Goal: Information Seeking & Learning: Learn about a topic

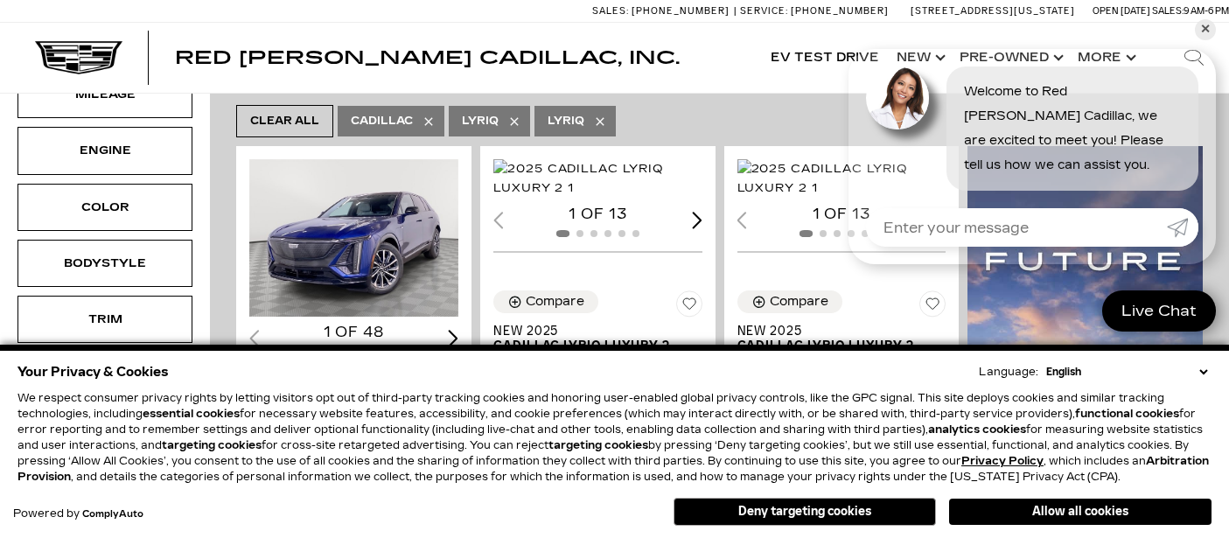
scroll to position [312, 0]
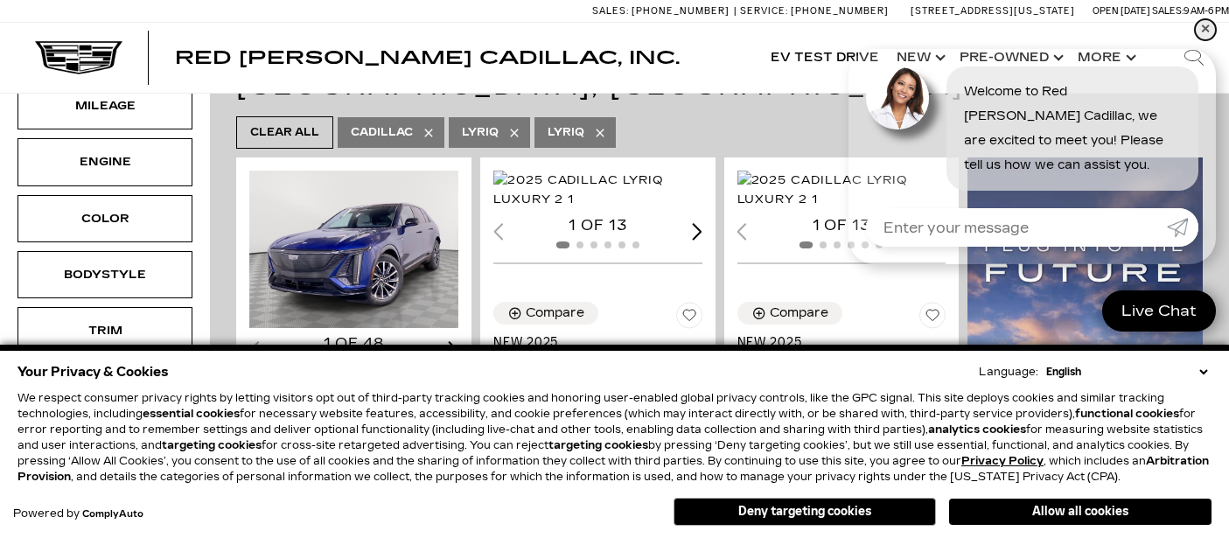
click at [1207, 28] on link "✕" at bounding box center [1205, 29] width 21 height 21
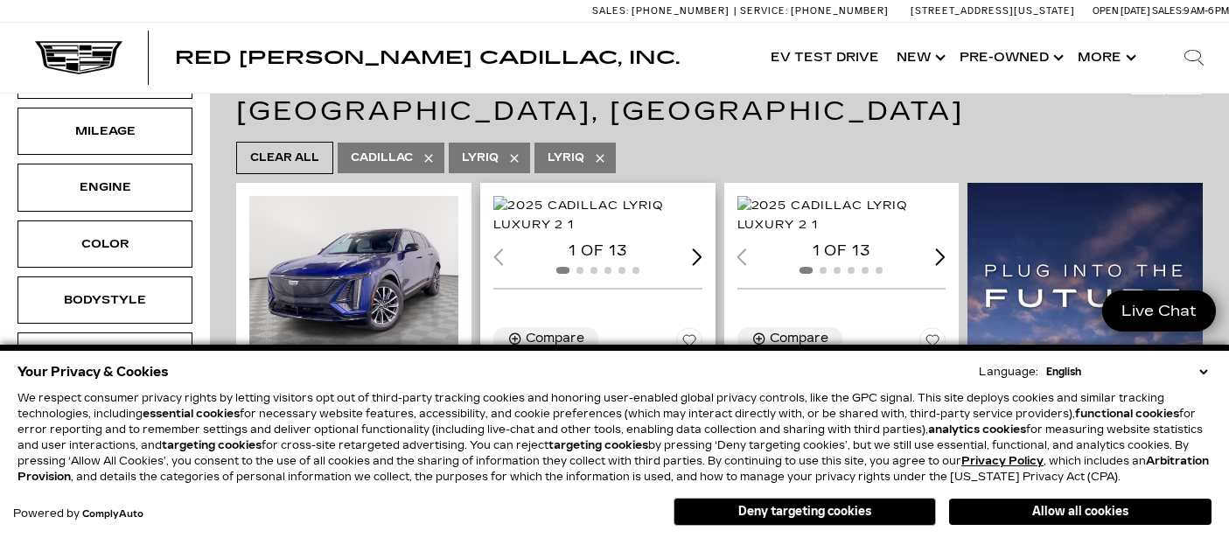
scroll to position [284, 0]
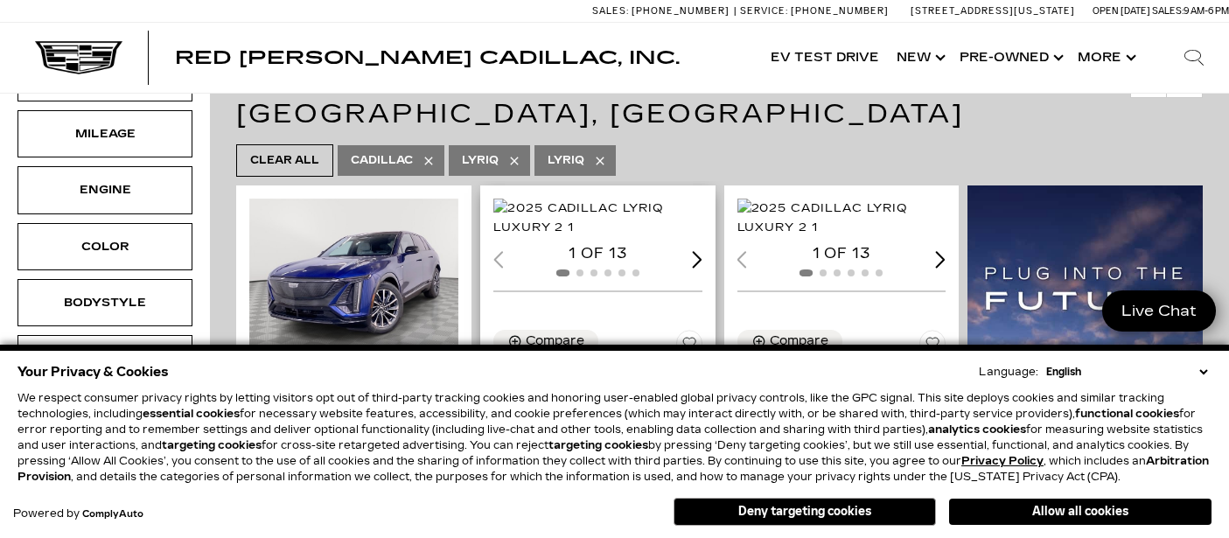
click at [696, 268] on div "Next slide" at bounding box center [697, 259] width 10 height 17
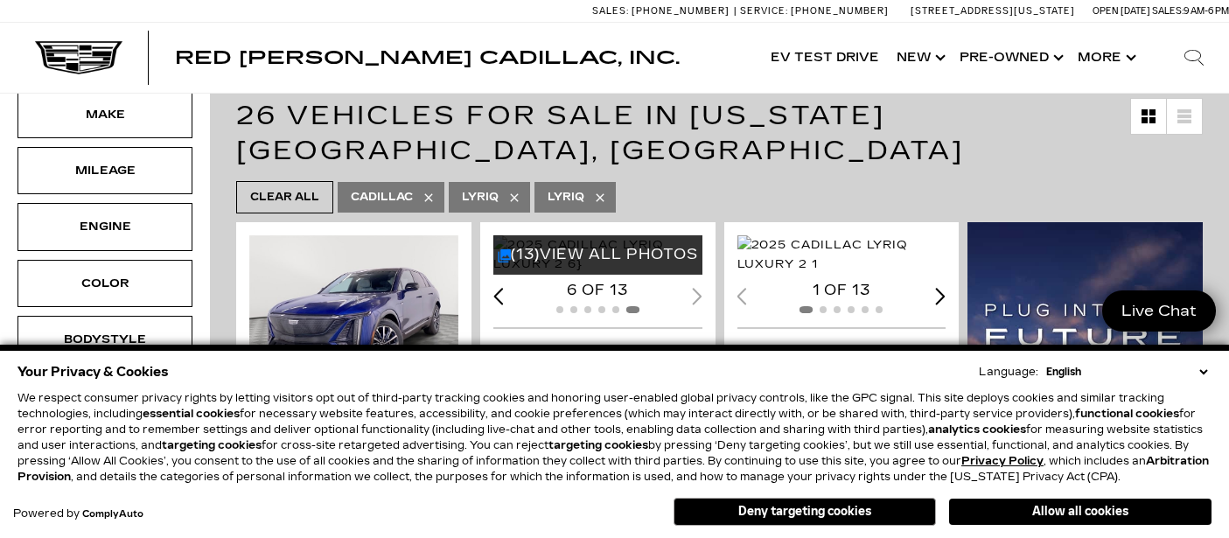
scroll to position [250, 0]
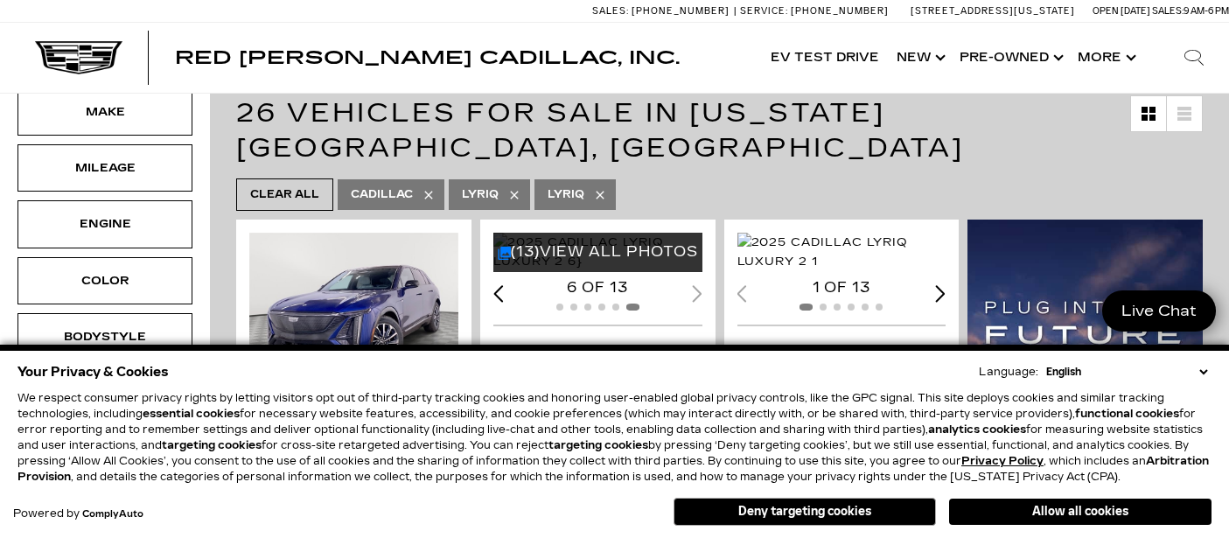
click at [597, 191] on icon at bounding box center [600, 195] width 8 height 8
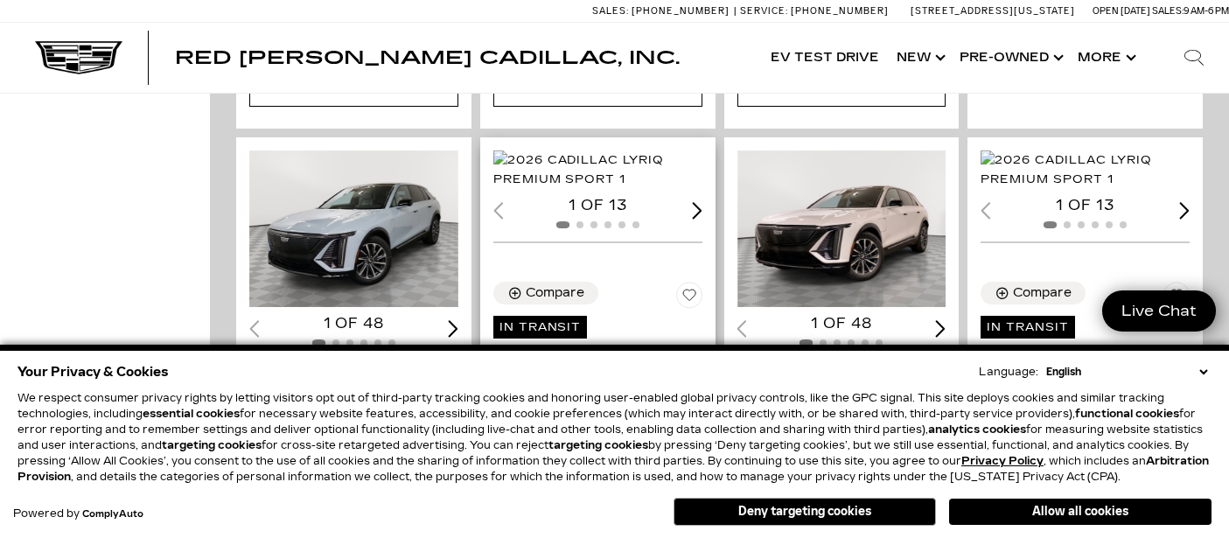
scroll to position [1138, 0]
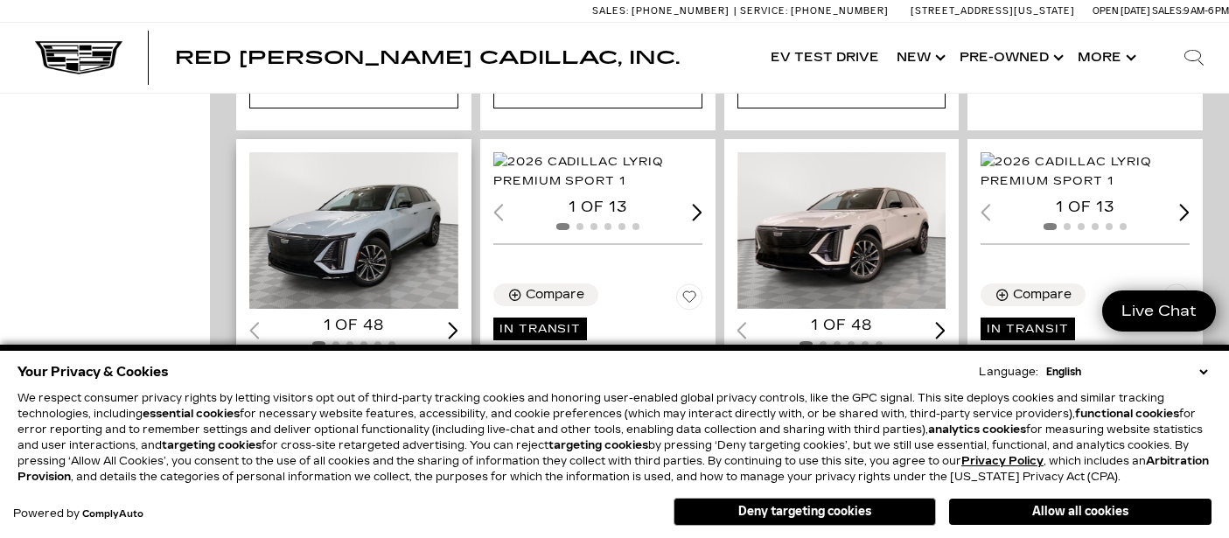
click at [363, 185] on img "1 / 2" at bounding box center [353, 230] width 209 height 157
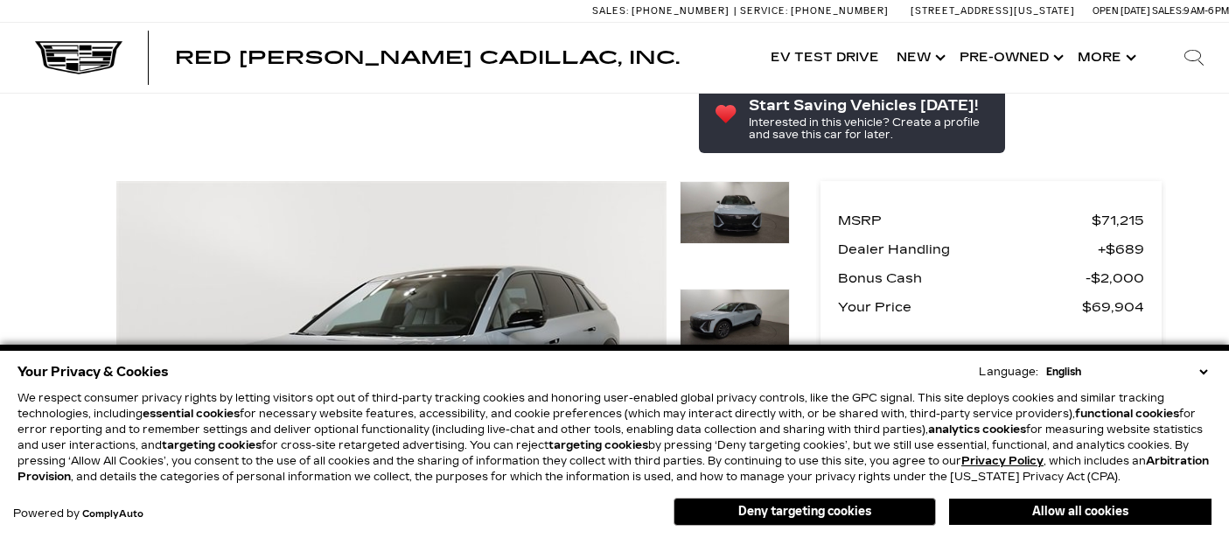
scroll to position [99, 0]
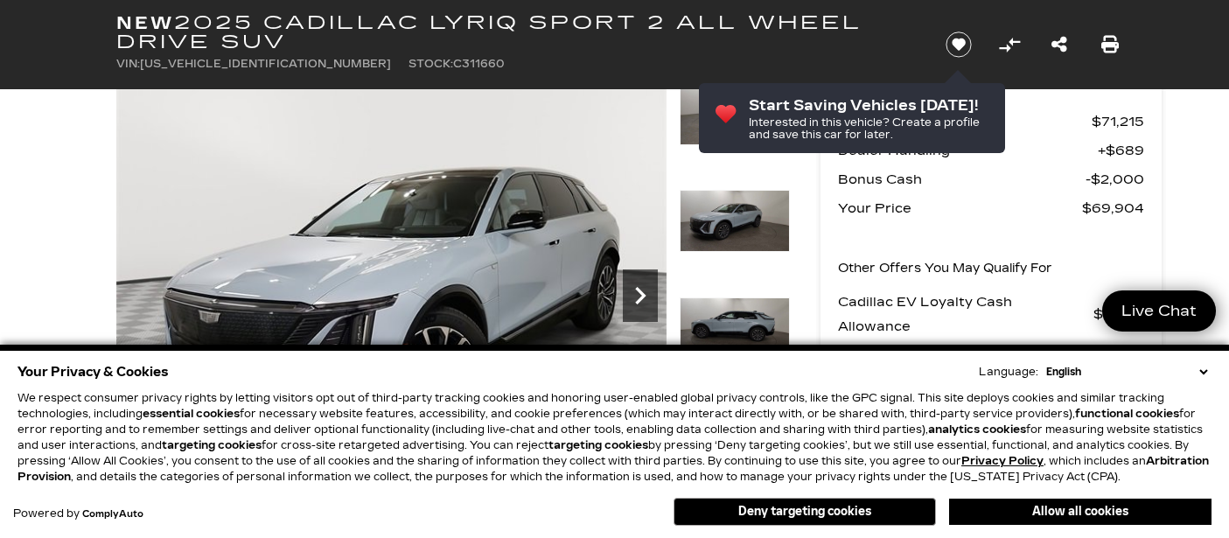
click at [636, 298] on icon "Next" at bounding box center [640, 295] width 35 height 35
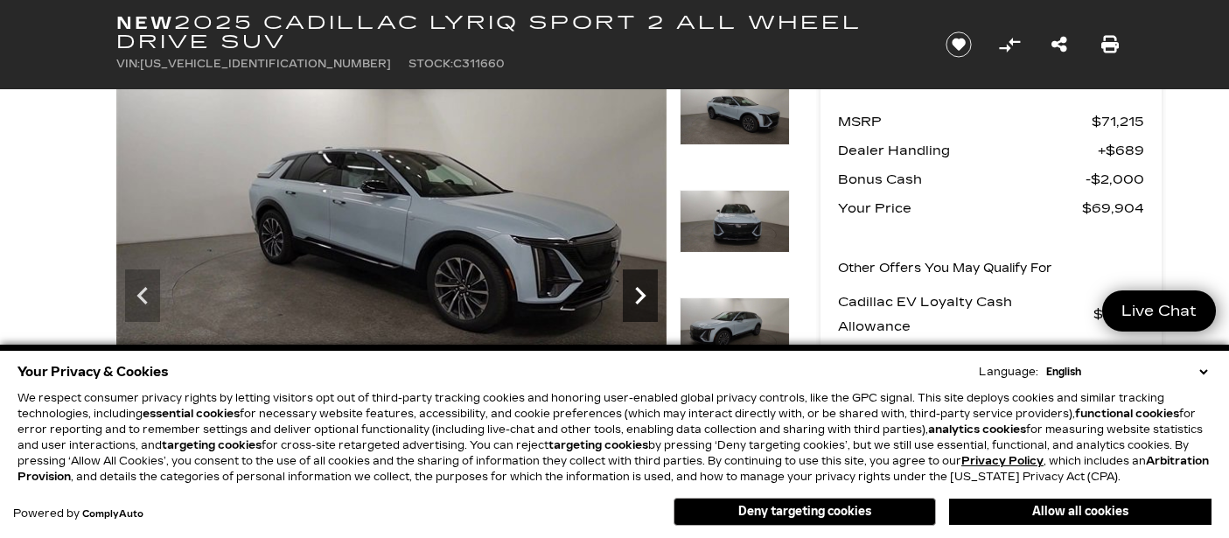
click at [636, 298] on icon "Next" at bounding box center [640, 295] width 35 height 35
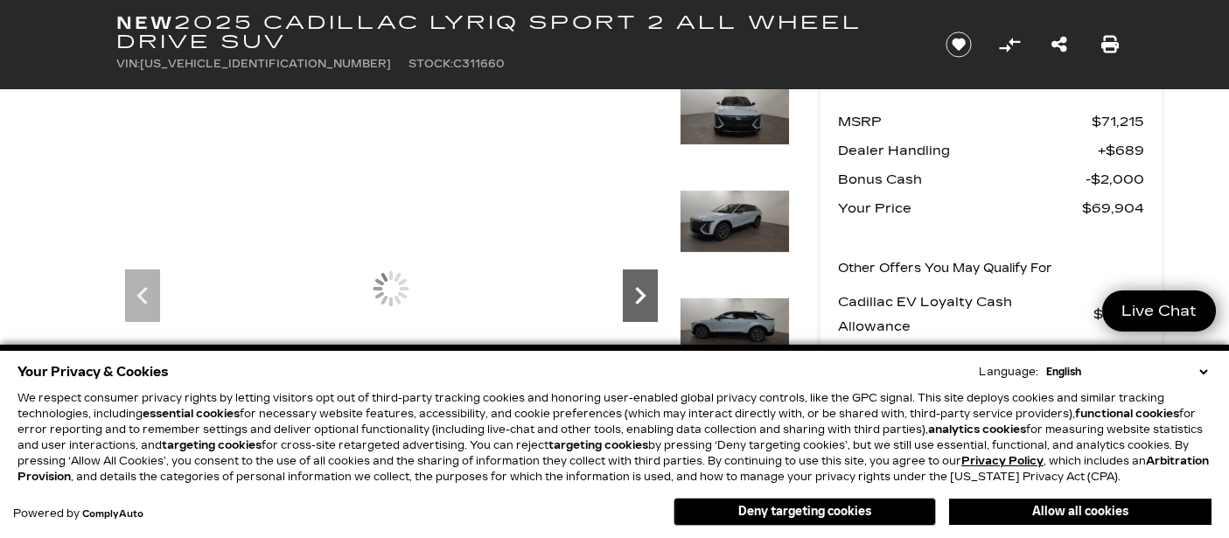
scroll to position [0, 0]
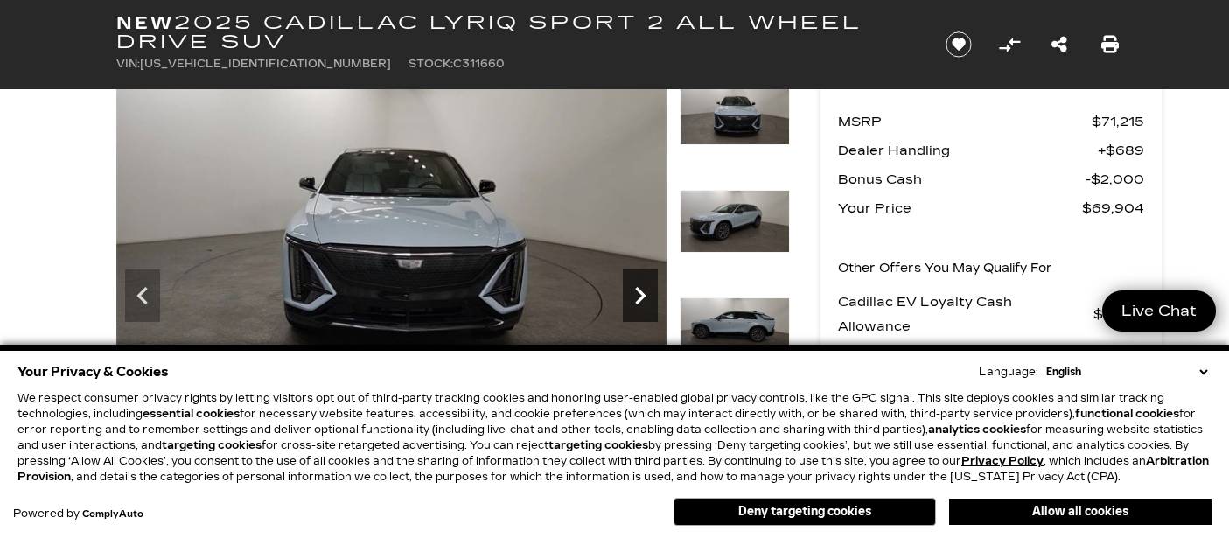
click at [636, 298] on icon "Next" at bounding box center [640, 295] width 35 height 35
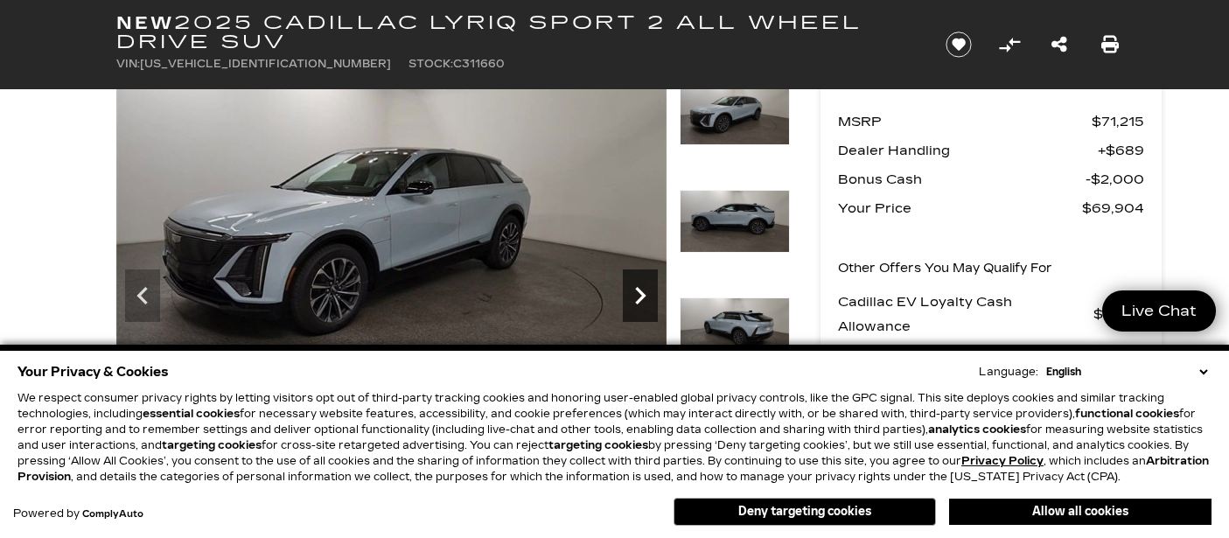
click at [636, 298] on icon "Next" at bounding box center [640, 295] width 35 height 35
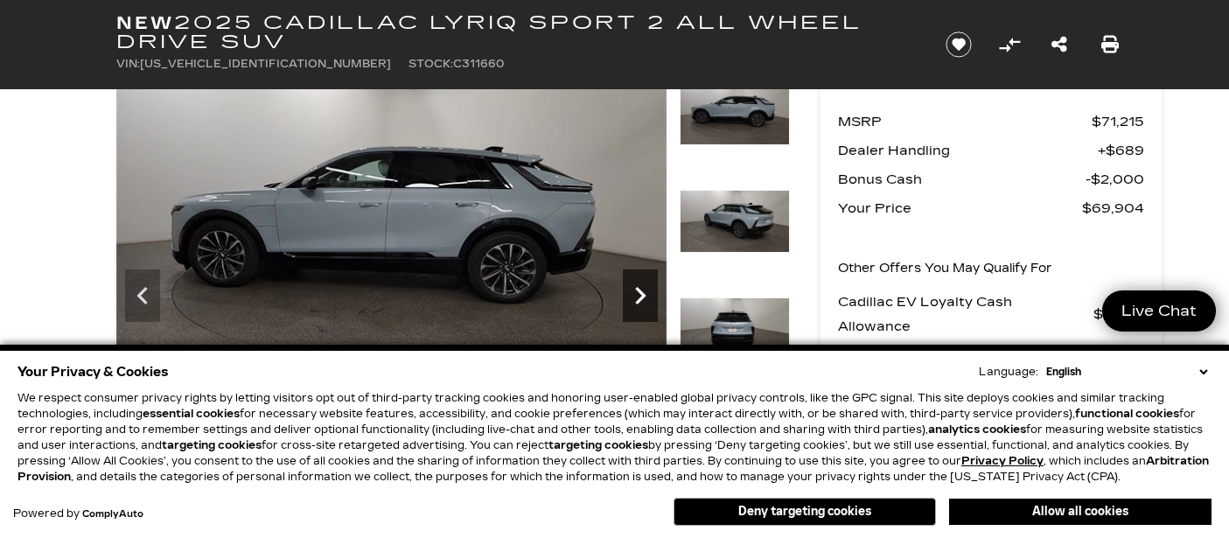
click at [636, 298] on icon "Next" at bounding box center [640, 295] width 35 height 35
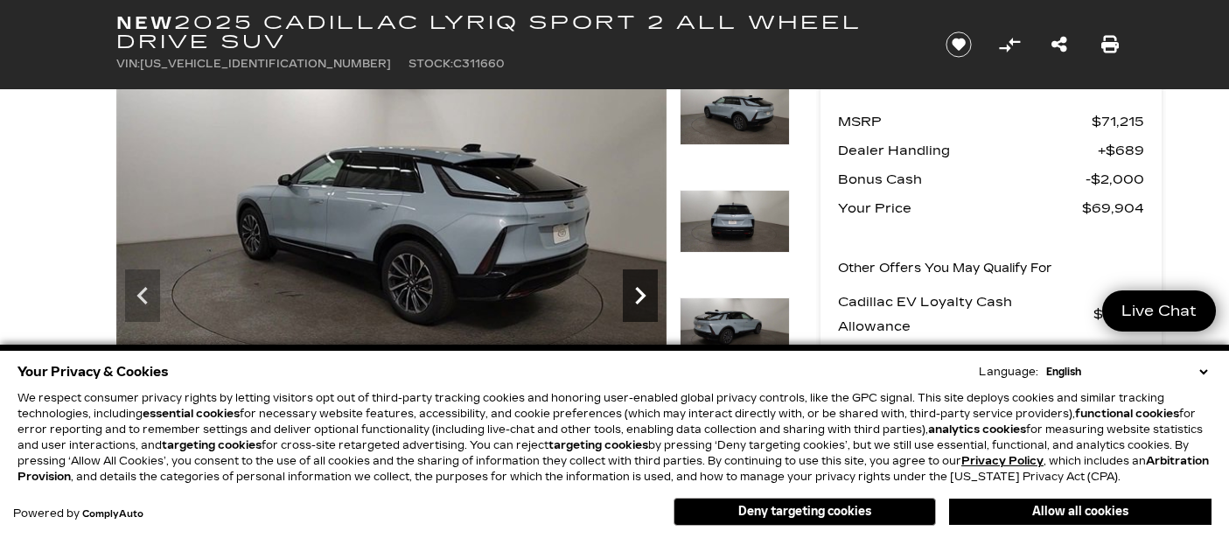
click at [636, 298] on icon "Next" at bounding box center [640, 295] width 35 height 35
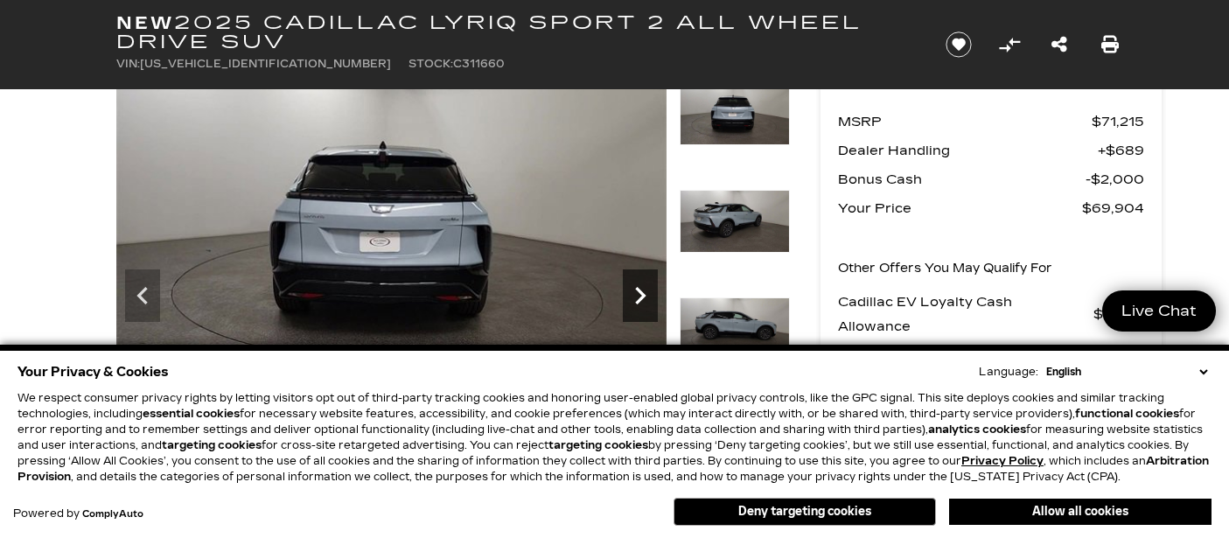
click at [636, 298] on icon "Next" at bounding box center [640, 295] width 35 height 35
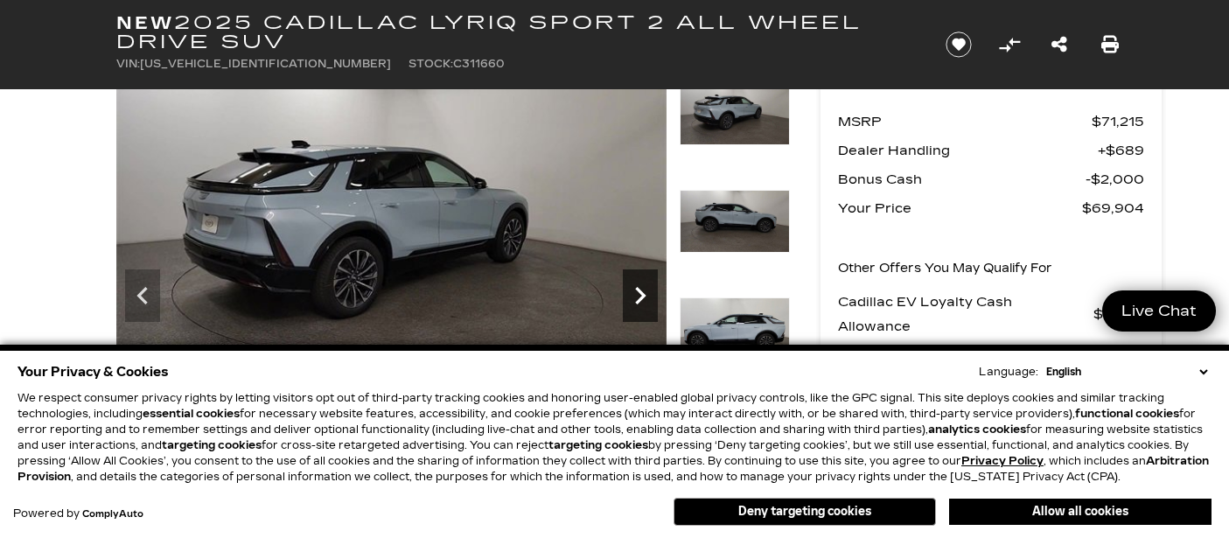
click at [636, 298] on icon "Next" at bounding box center [640, 295] width 35 height 35
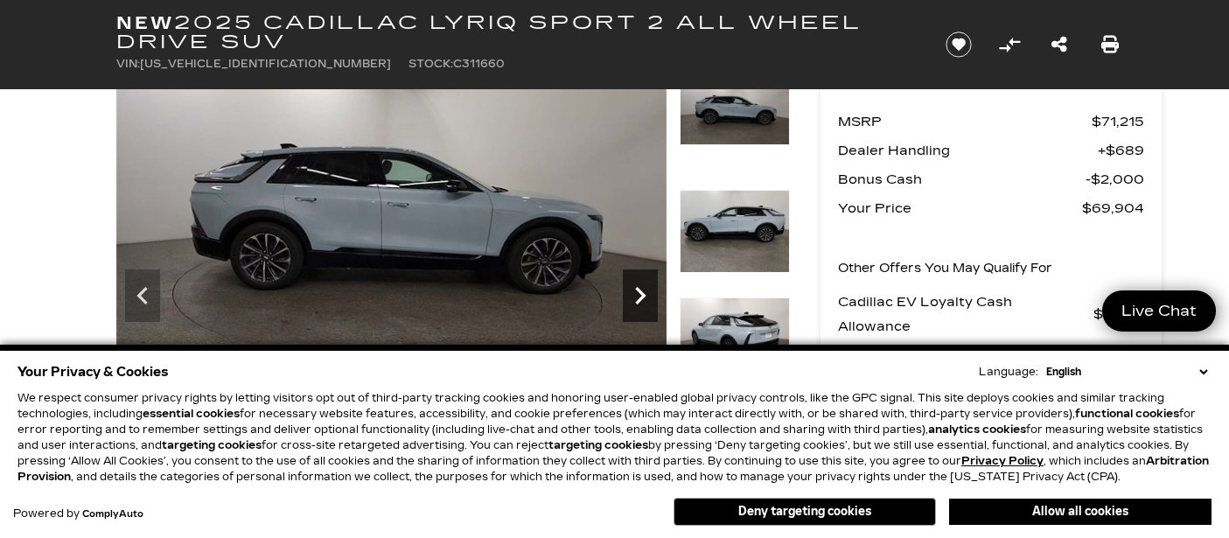
click at [636, 298] on icon "Next" at bounding box center [640, 295] width 35 height 35
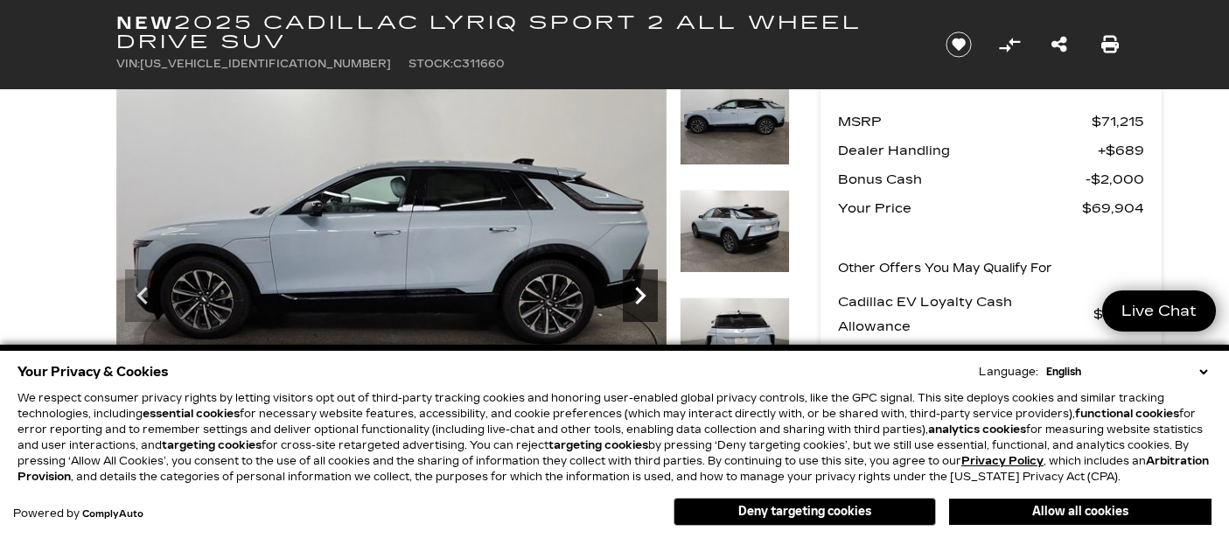
click at [636, 298] on icon "Next" at bounding box center [640, 295] width 35 height 35
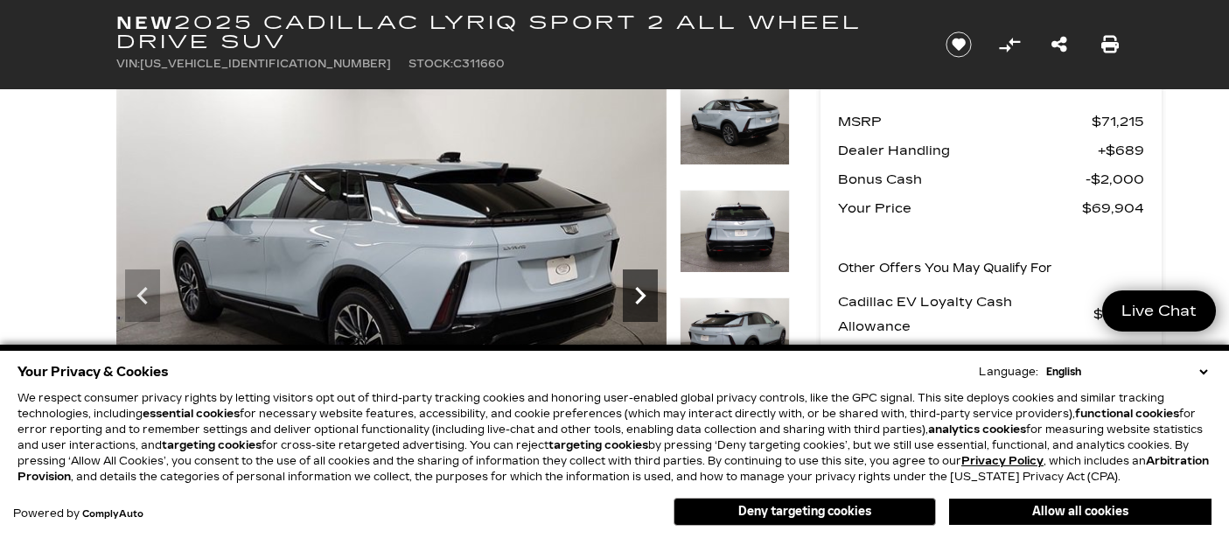
click at [636, 298] on icon "Next" at bounding box center [640, 295] width 35 height 35
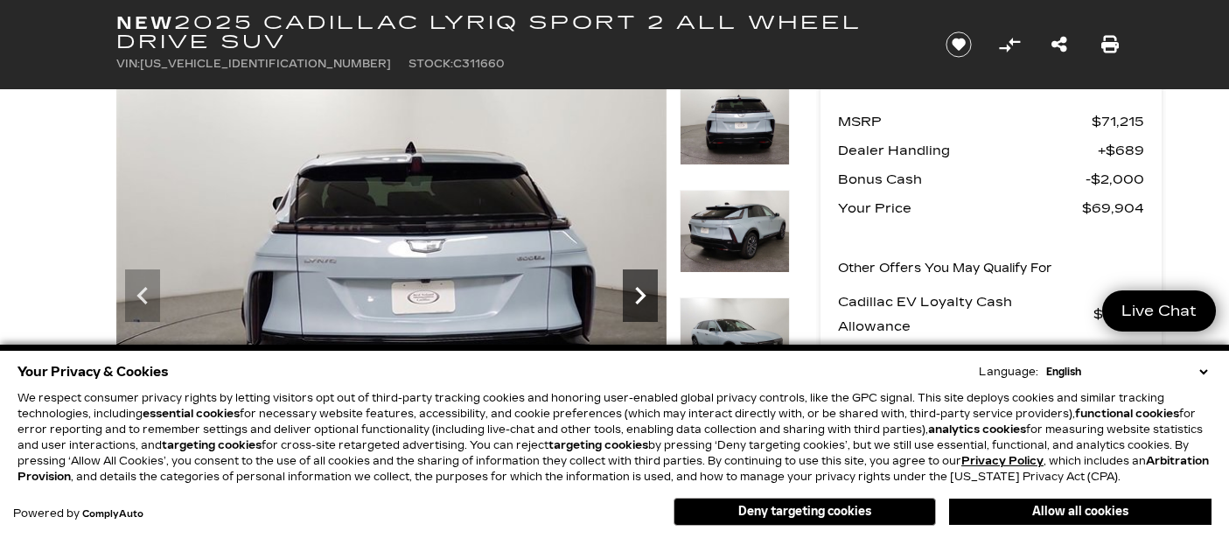
click at [636, 298] on icon "Next" at bounding box center [640, 295] width 35 height 35
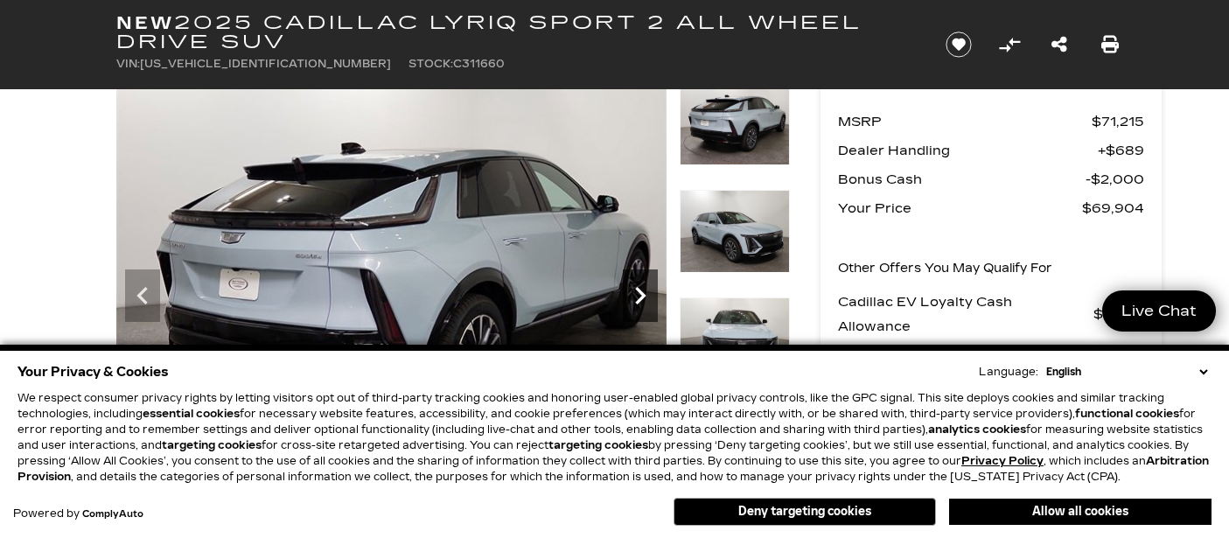
click at [636, 298] on icon "Next" at bounding box center [640, 295] width 35 height 35
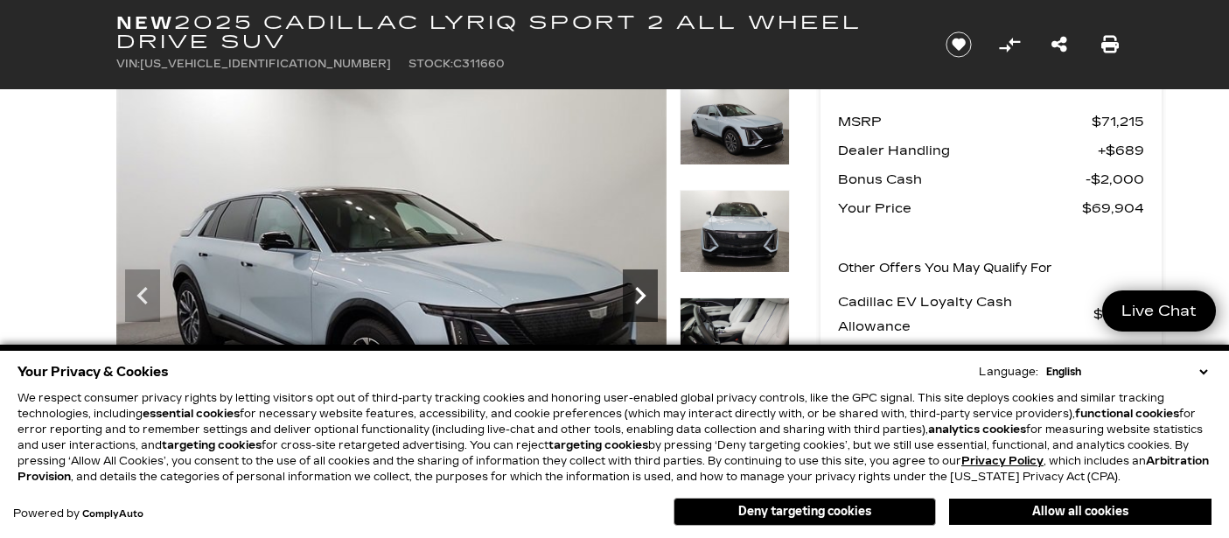
click at [636, 298] on icon "Next" at bounding box center [640, 295] width 35 height 35
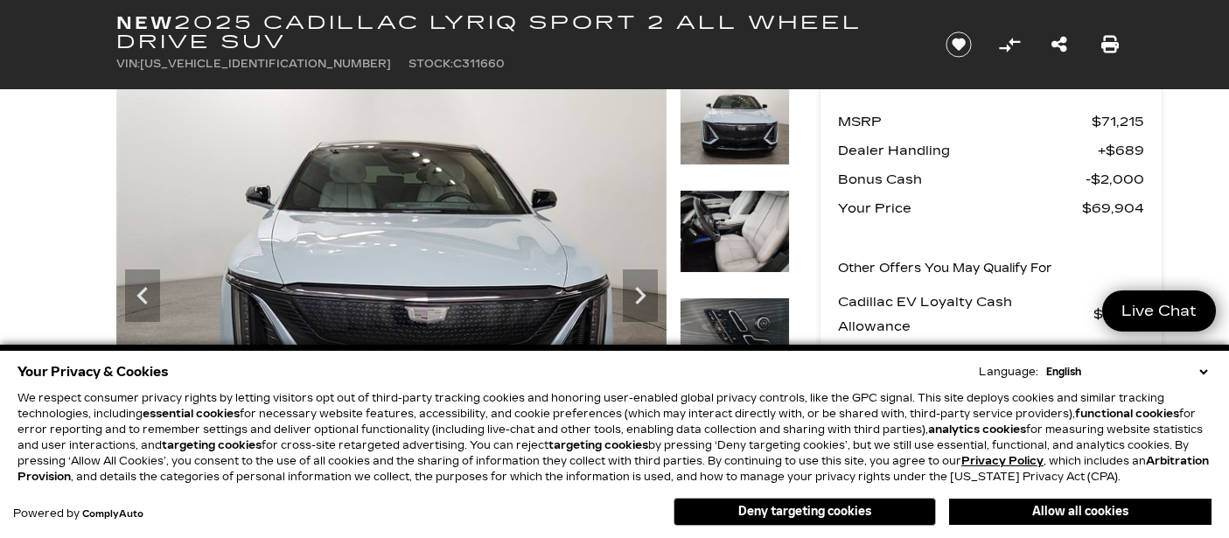
click at [716, 255] on img at bounding box center [735, 231] width 110 height 83
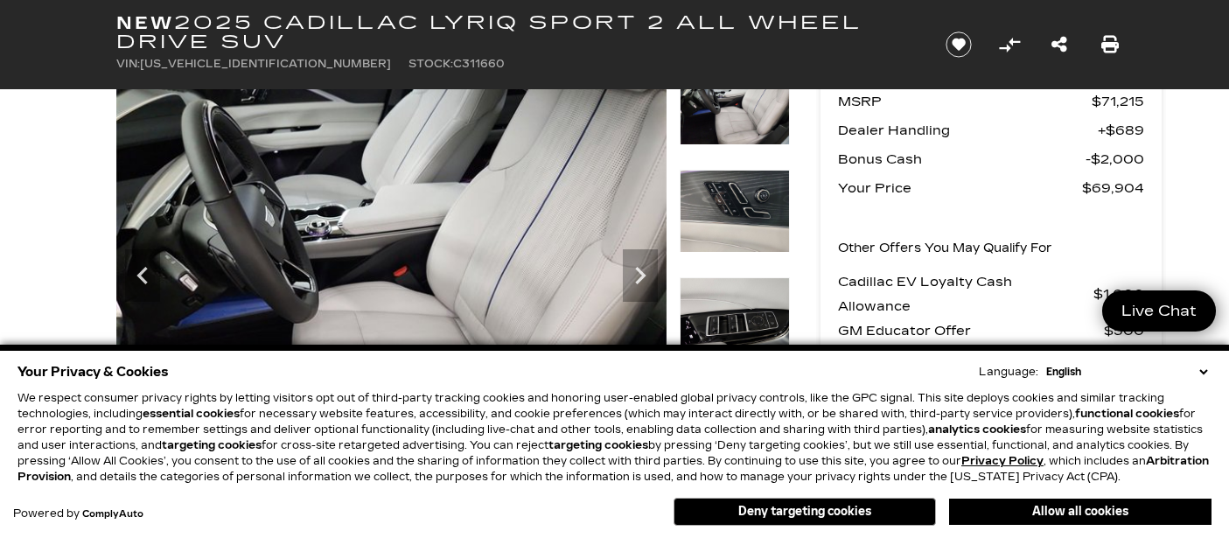
scroll to position [108, 0]
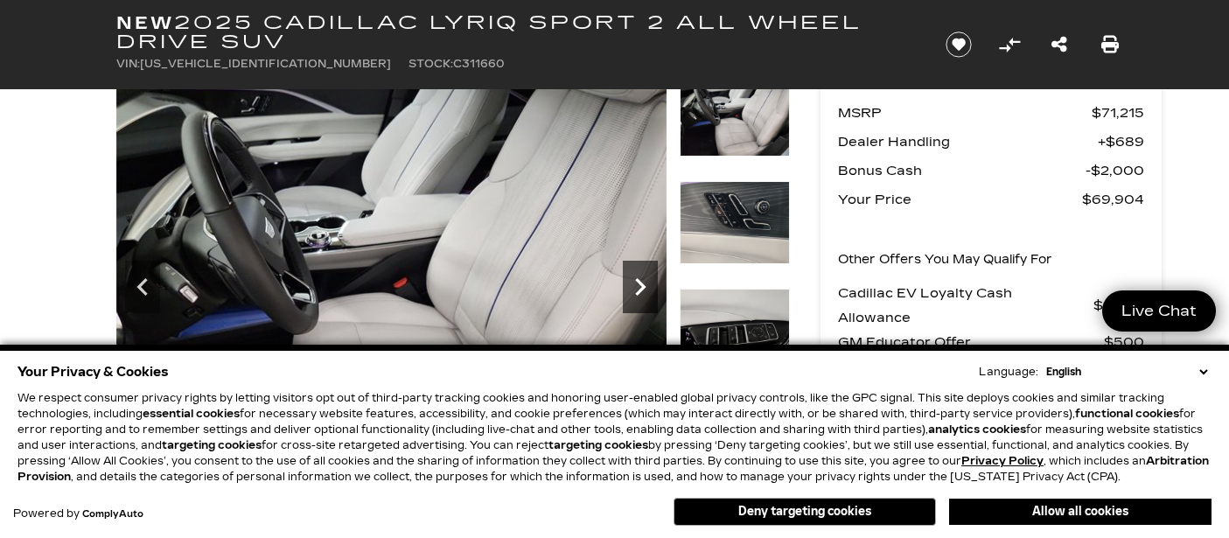
click at [635, 288] on icon "Next" at bounding box center [640, 286] width 35 height 35
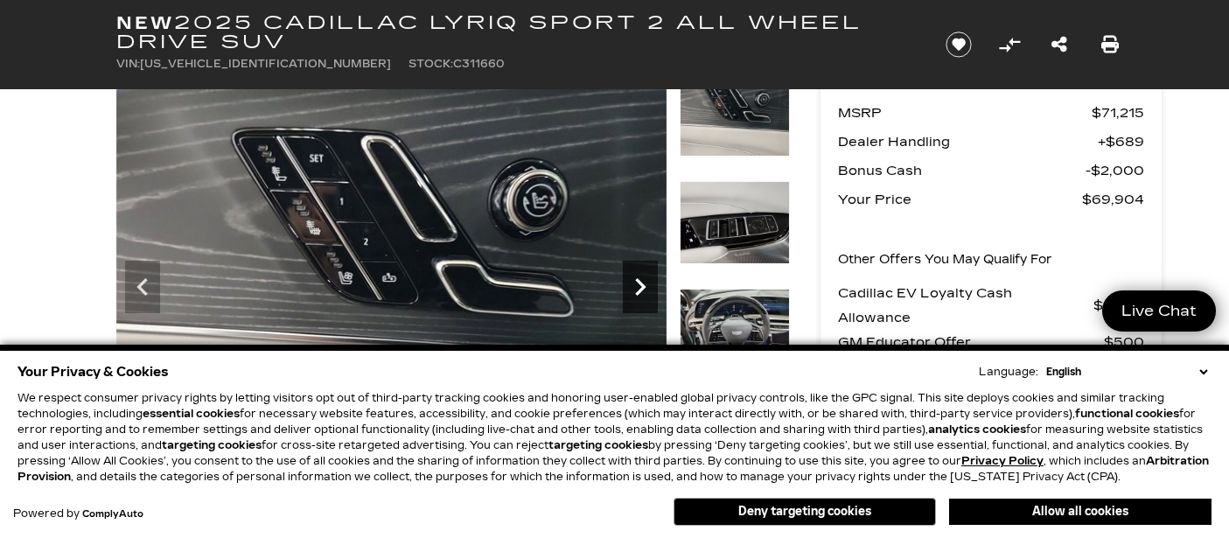
click at [635, 288] on icon "Next" at bounding box center [640, 286] width 35 height 35
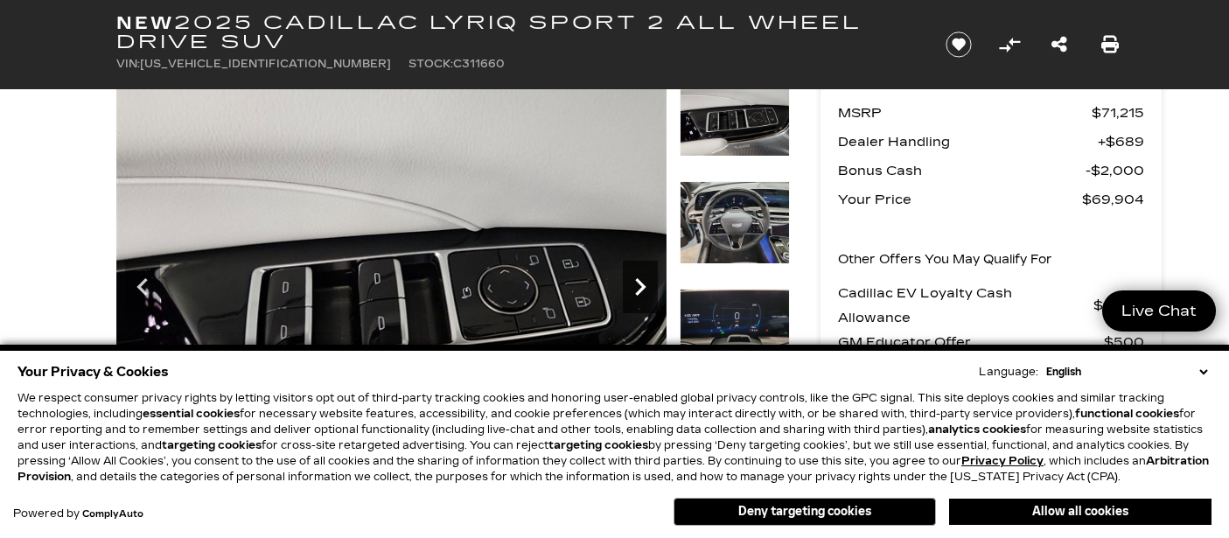
click at [635, 288] on icon "Next" at bounding box center [640, 286] width 35 height 35
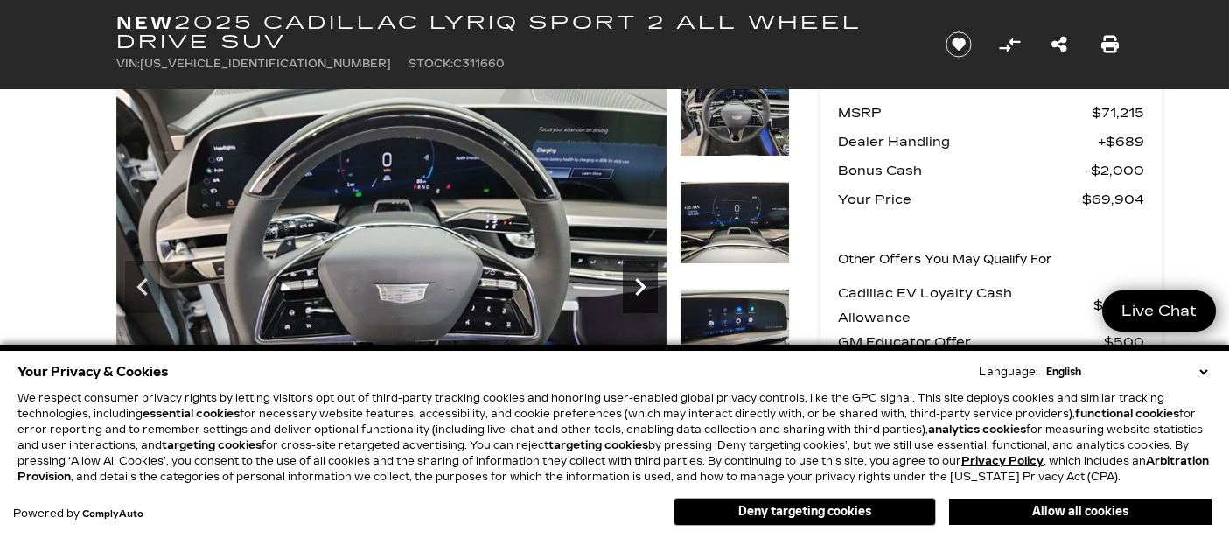
click at [635, 288] on icon "Next" at bounding box center [640, 286] width 35 height 35
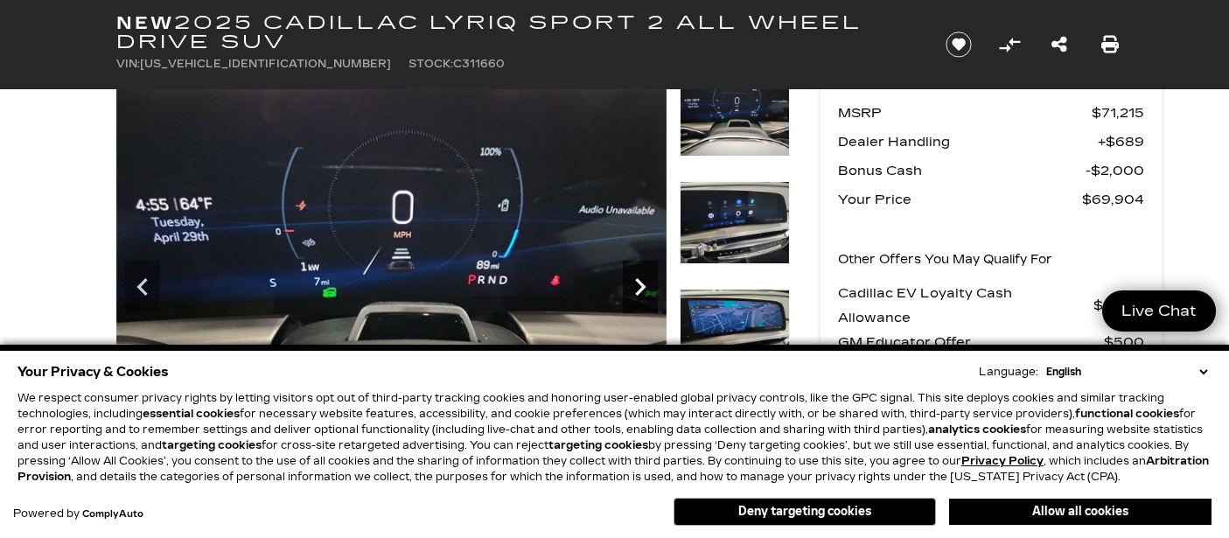
click at [635, 288] on icon "Next" at bounding box center [640, 286] width 35 height 35
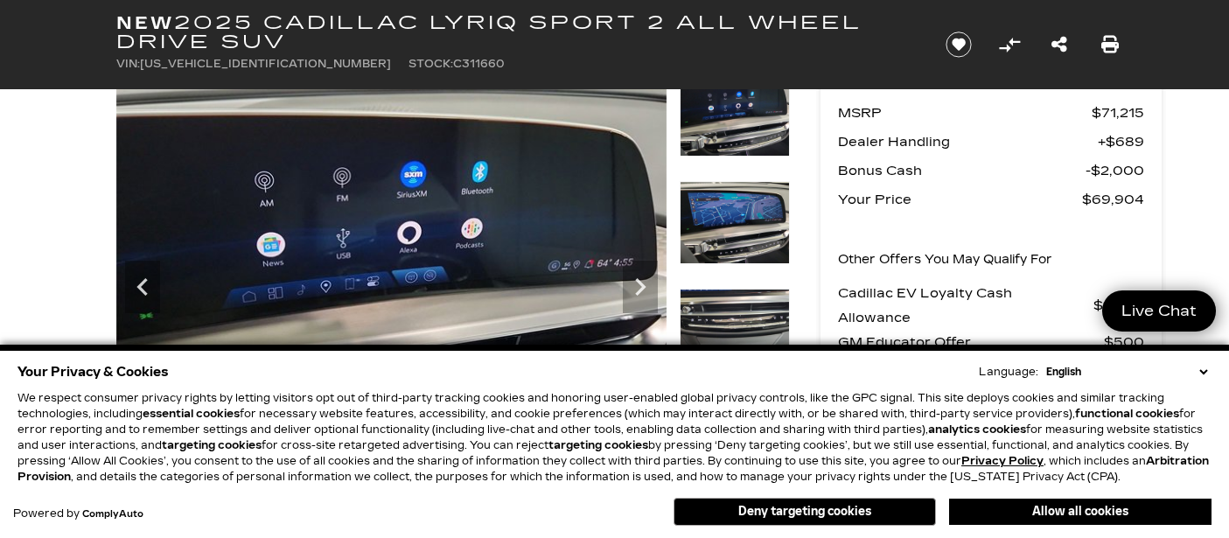
click at [702, 221] on img at bounding box center [735, 222] width 110 height 83
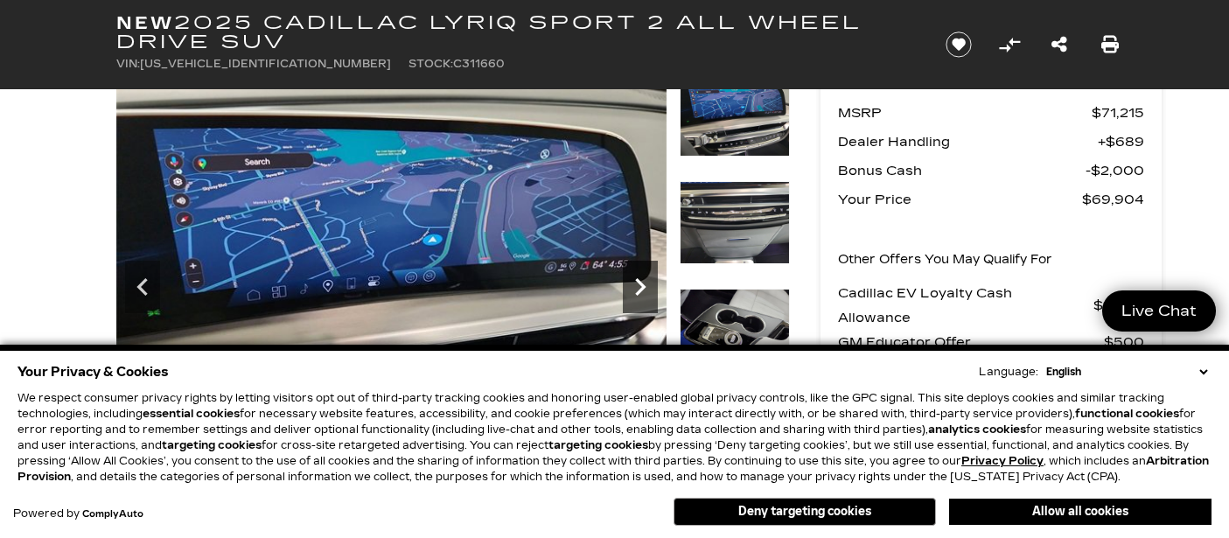
click at [643, 289] on icon "Next" at bounding box center [640, 286] width 10 height 17
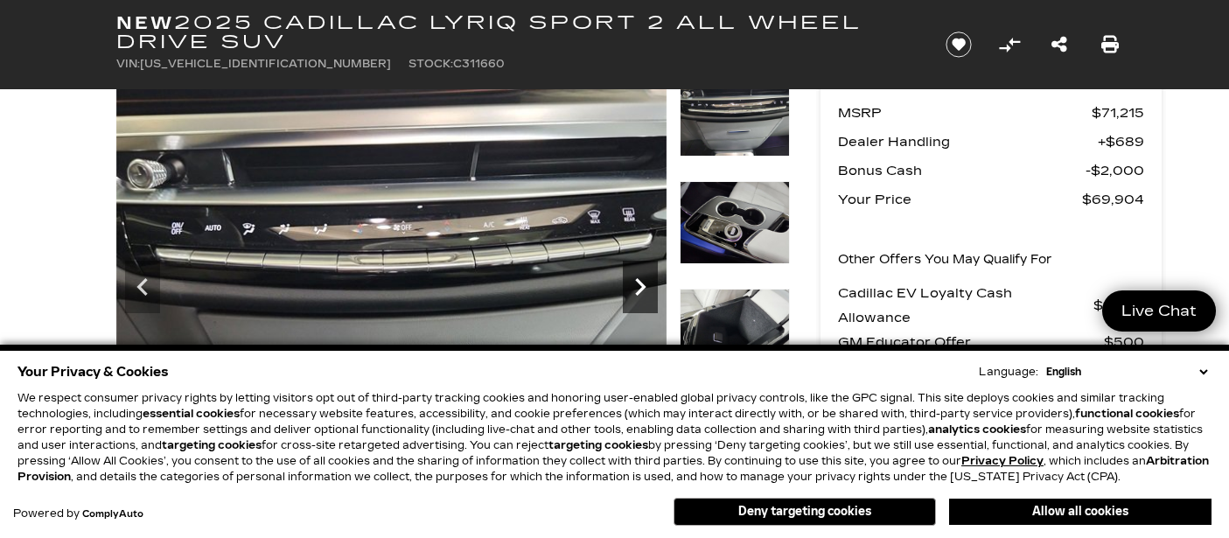
click at [643, 289] on icon "Next" at bounding box center [640, 286] width 10 height 17
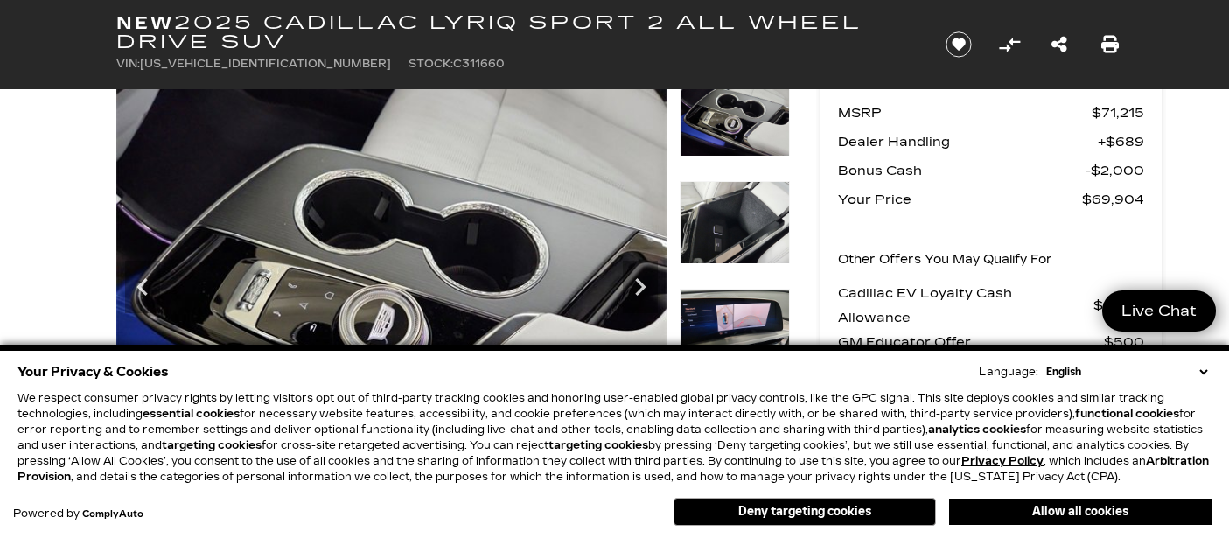
click at [730, 238] on img at bounding box center [735, 222] width 110 height 83
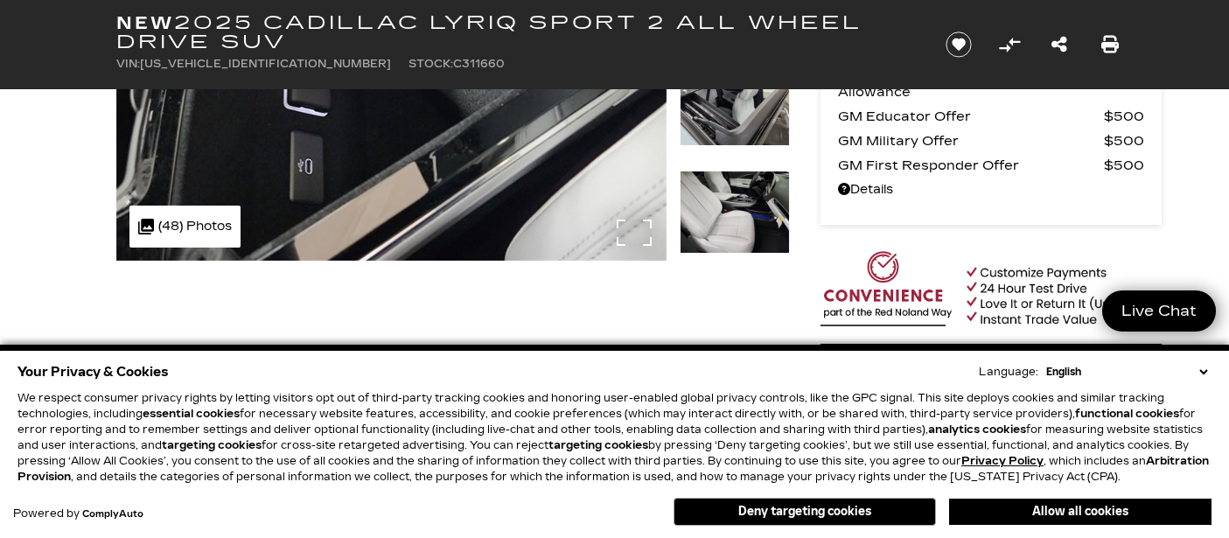
scroll to position [337, 0]
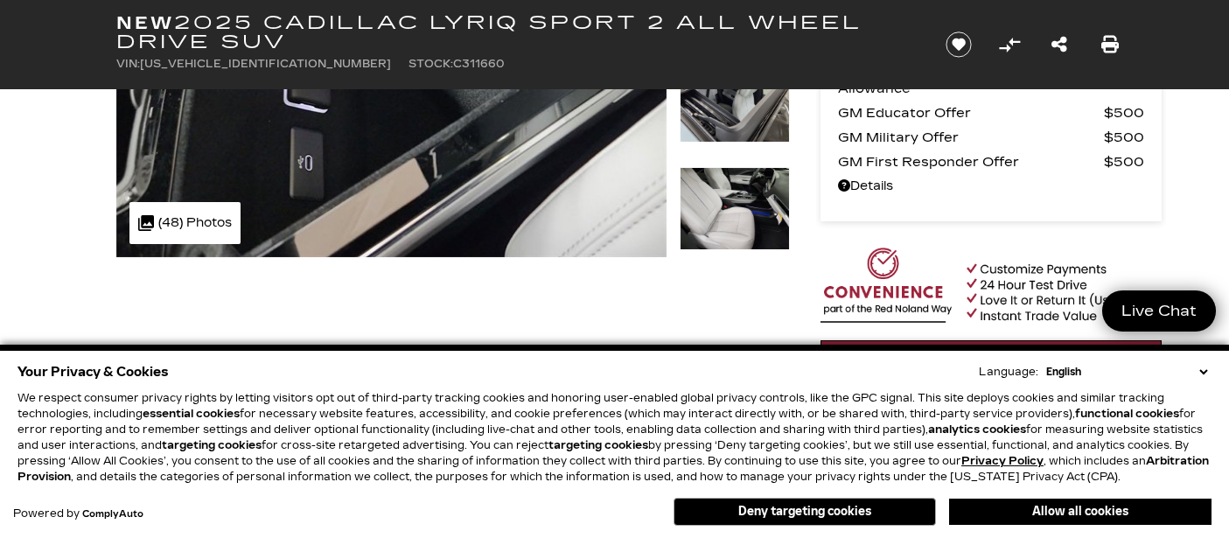
click at [730, 129] on img at bounding box center [735, 100] width 110 height 83
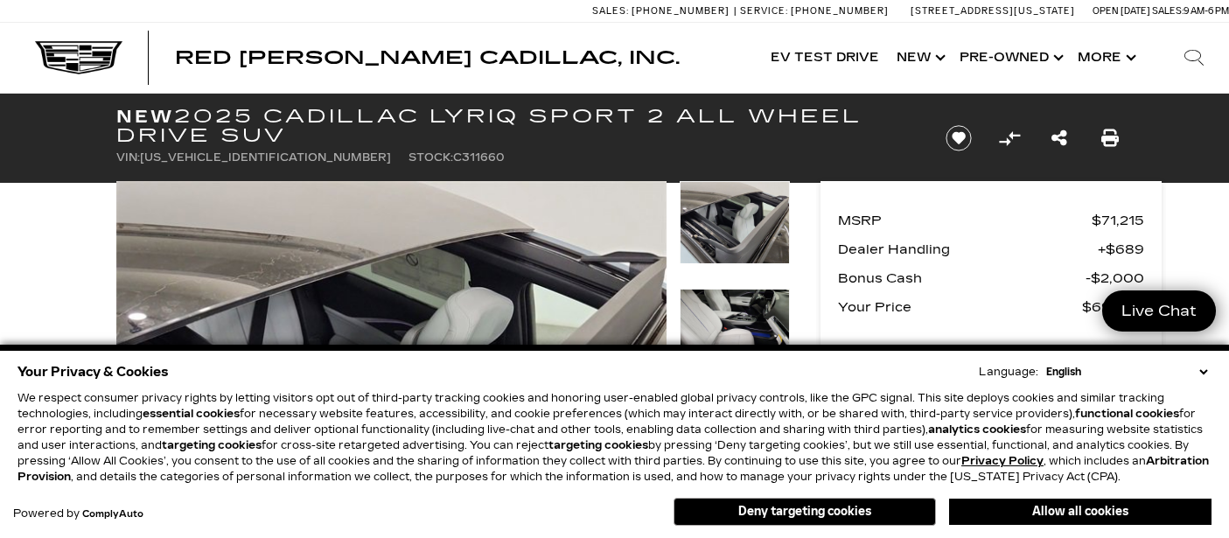
scroll to position [0, 0]
